Goal: Transaction & Acquisition: Purchase product/service

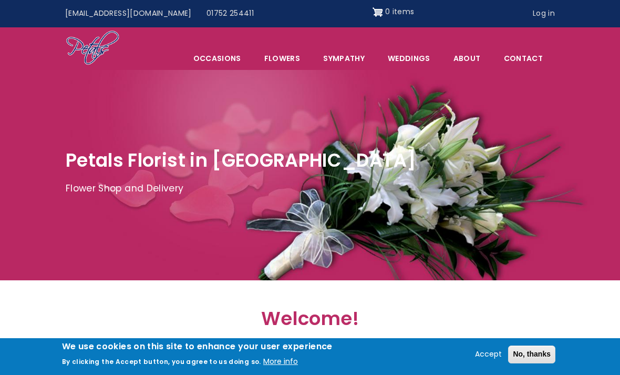
click at [347, 59] on link "Sympathy" at bounding box center [344, 58] width 64 height 22
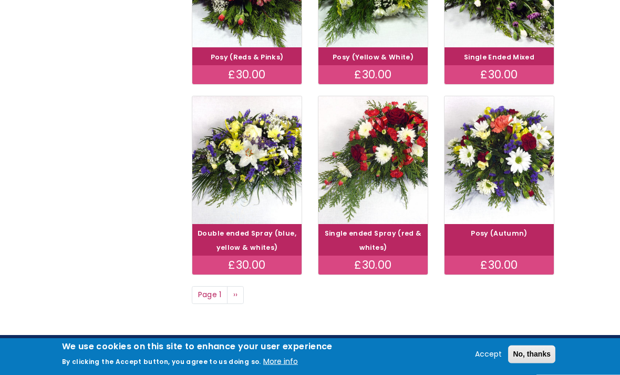
scroll to position [680, 0]
click at [239, 286] on link "Next page ››" at bounding box center [235, 295] width 17 height 18
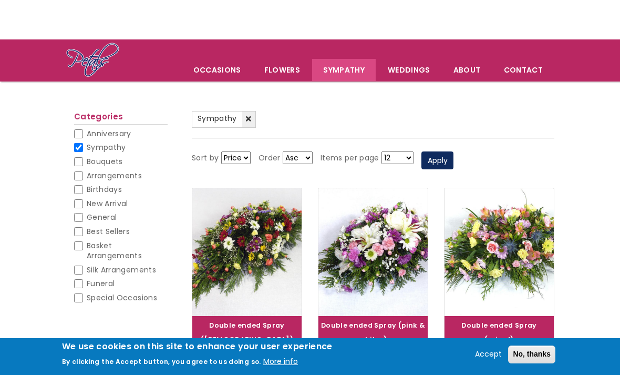
scroll to position [33, 0]
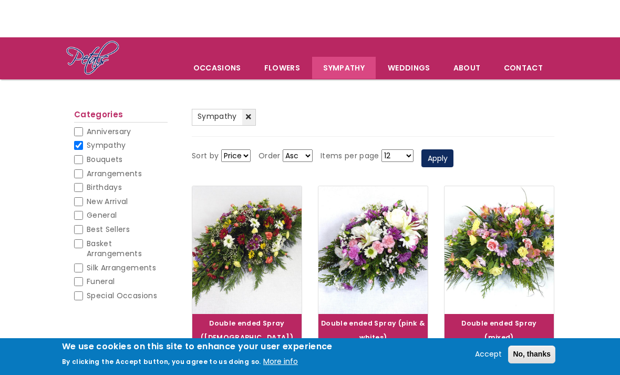
click at [79, 278] on input "Funeral" at bounding box center [78, 281] width 9 height 9
checkbox input "true"
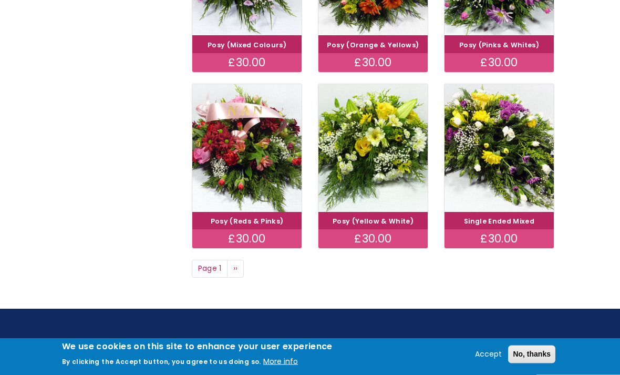
scroll to position [692, 0]
click at [233, 260] on link "Next page ››" at bounding box center [235, 269] width 17 height 18
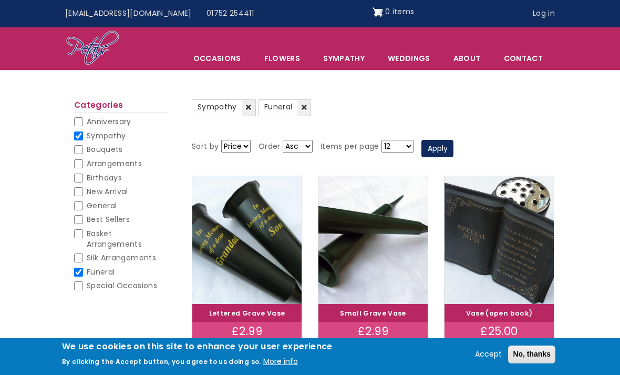
scroll to position [726, 0]
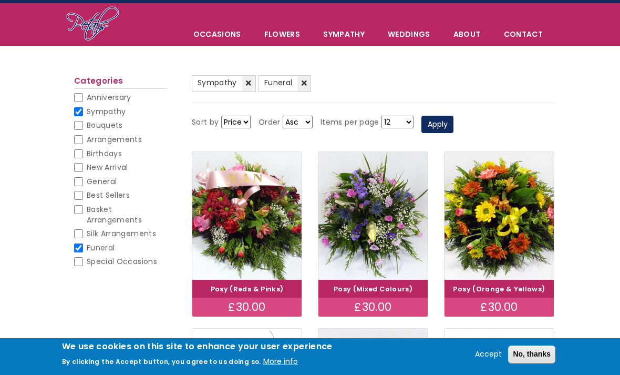
scroll to position [23, 0]
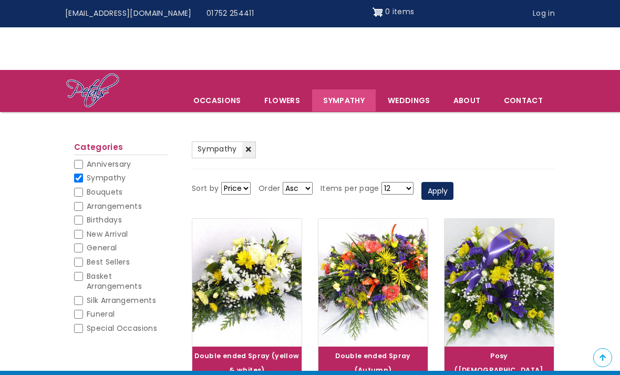
scroll to position [714, 0]
